Goal: Task Accomplishment & Management: Manage account settings

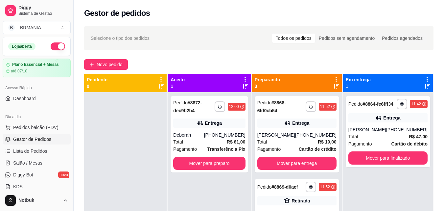
click at [296, 171] on div "**********" at bounding box center [297, 134] width 84 height 76
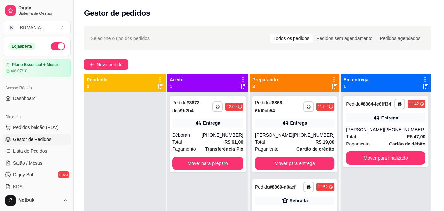
click at [295, 164] on div "Endereço [PERSON_NAME], n. 348, [GEOGRAPHIC_DATA] - 35606000 Casa Taxa de entre…" at bounding box center [222, 184] width 175 height 48
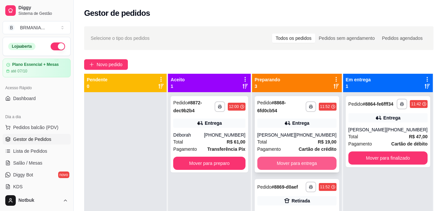
click at [327, 161] on button "Mover para entrega" at bounding box center [296, 162] width 79 height 13
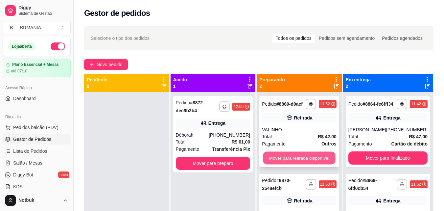
click at [297, 157] on button "Mover para retirada disponível" at bounding box center [299, 158] width 72 height 13
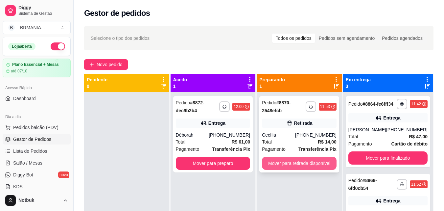
click at [293, 162] on button "Mover para retirada disponível" at bounding box center [299, 162] width 75 height 13
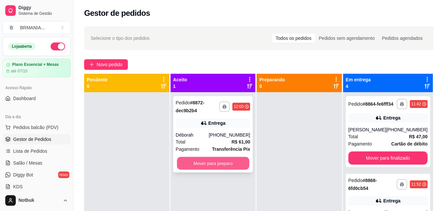
click at [229, 163] on button "Mover para preparo" at bounding box center [213, 163] width 72 height 13
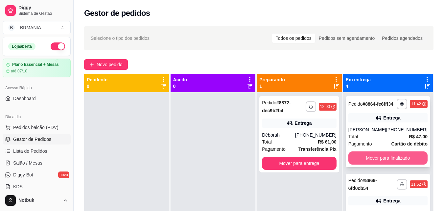
click at [376, 164] on button "Mover para finalizado" at bounding box center [387, 157] width 79 height 13
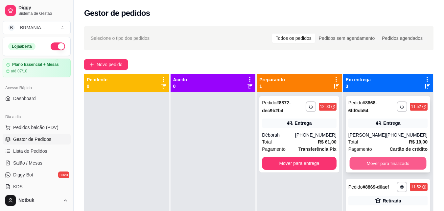
click at [378, 166] on button "Mover para finalizado" at bounding box center [387, 163] width 77 height 13
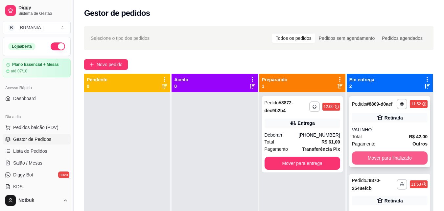
click at [378, 160] on button "Mover para finalizado" at bounding box center [390, 157] width 76 height 13
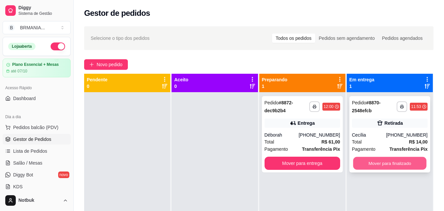
click at [376, 160] on button "Mover para finalizado" at bounding box center [389, 163] width 73 height 13
